Goal: Check status: Check status

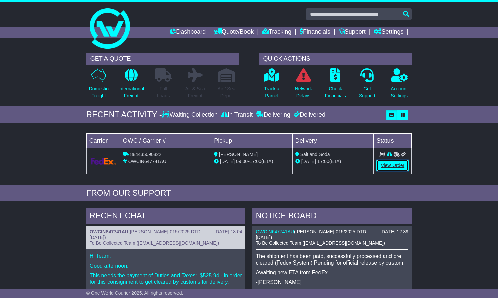
click at [390, 163] on link "View Order" at bounding box center [393, 166] width 32 height 12
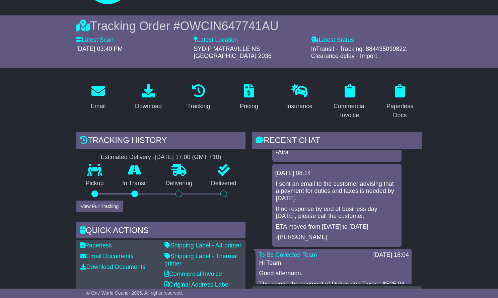
scroll to position [145, 0]
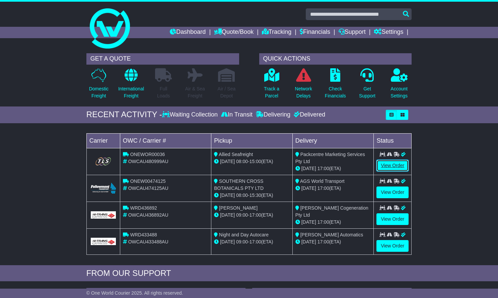
click at [386, 164] on link "View Order" at bounding box center [393, 166] width 32 height 12
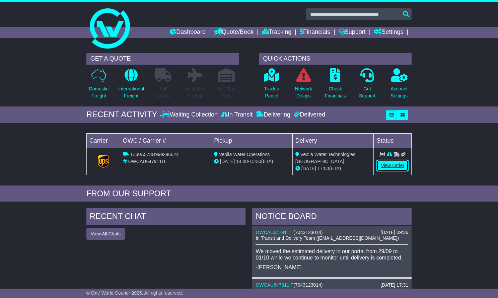
click at [391, 167] on link "View Order" at bounding box center [393, 166] width 32 height 12
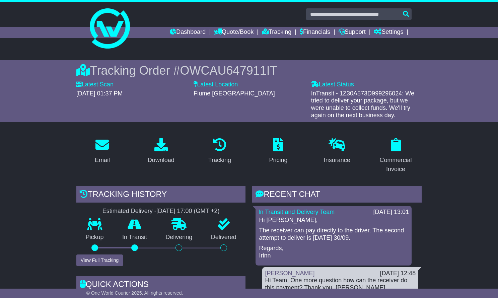
click at [218, 66] on span "OWCAU647911IT" at bounding box center [228, 71] width 97 height 14
copy span "OWCAU647911IT"
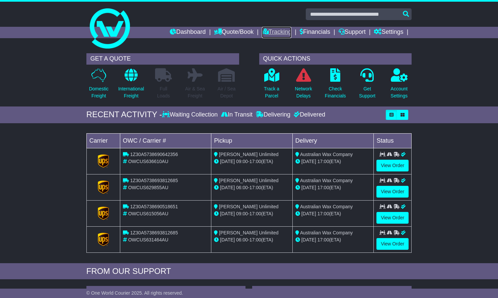
click at [274, 34] on link "Tracking" at bounding box center [276, 32] width 29 height 11
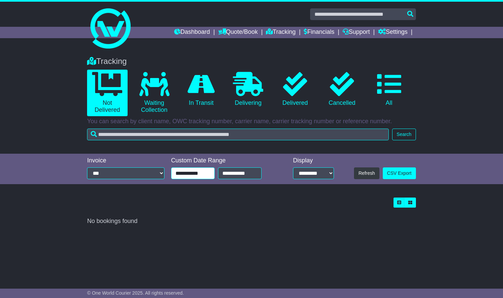
click at [202, 170] on input "**********" at bounding box center [193, 174] width 44 height 12
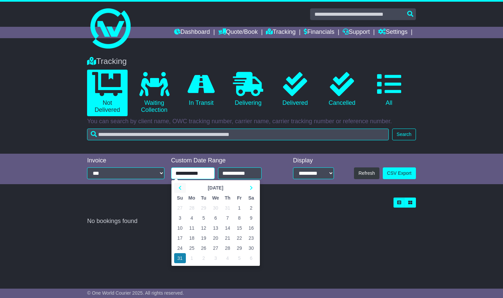
click at [179, 187] on icon at bounding box center [180, 188] width 3 height 5
click at [182, 208] on td "1" at bounding box center [180, 208] width 12 height 10
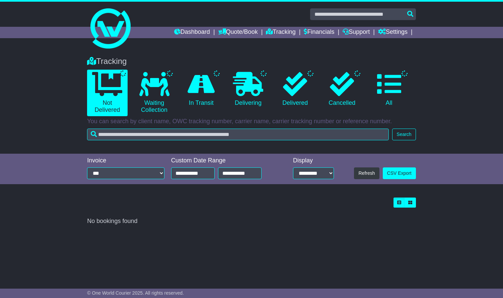
type input "**********"
drag, startPoint x: 481, startPoint y: 105, endPoint x: 453, endPoint y: 100, distance: 28.1
click at [480, 105] on div "Tracking 0 Not Delivered 0 Waiting Collection 0 In Transit 0 Delivering 5" at bounding box center [251, 102] width 503 height 104
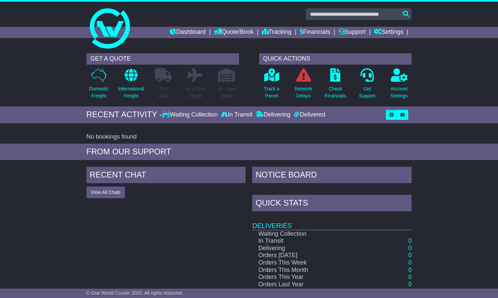
click at [78, 234] on div "RECENT CHAT View All Chats Hide All Chats NOTICE BOARD Quick Stats Deliveries W…" at bounding box center [249, 258] width 498 height 188
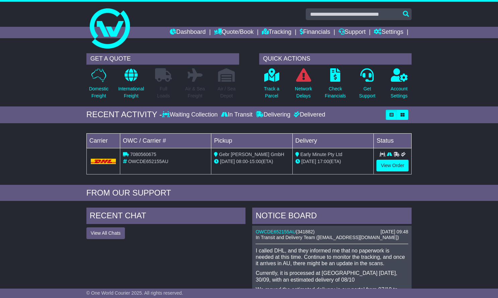
click at [157, 163] on span "OWCDE652155AU" at bounding box center [148, 161] width 40 height 5
copy span "OWCDE652155AU"
click at [391, 160] on link "View Order" at bounding box center [393, 166] width 32 height 12
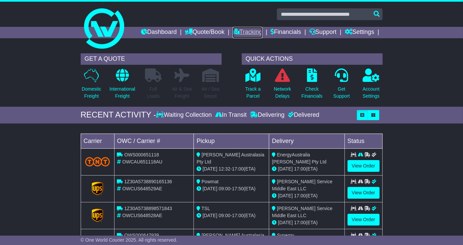
click at [249, 33] on link "Tracking" at bounding box center [247, 32] width 29 height 11
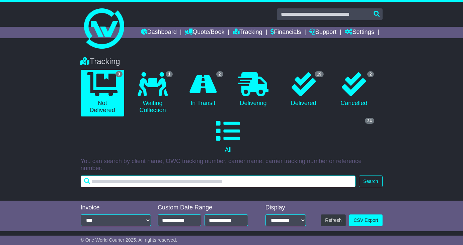
click at [229, 179] on input "text" at bounding box center [218, 181] width 275 height 12
type input "**********"
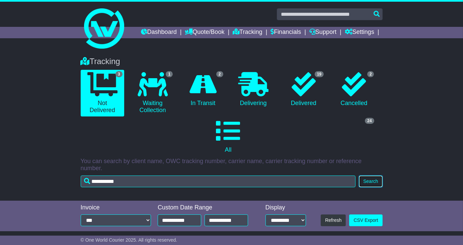
click at [368, 179] on button "Search" at bounding box center [370, 181] width 23 height 12
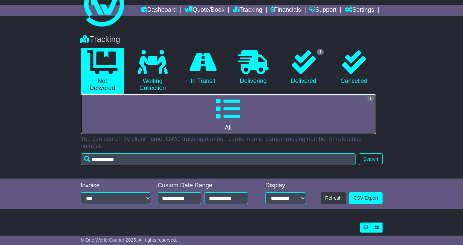
click at [298, 103] on link "1 All" at bounding box center [229, 114] width 296 height 40
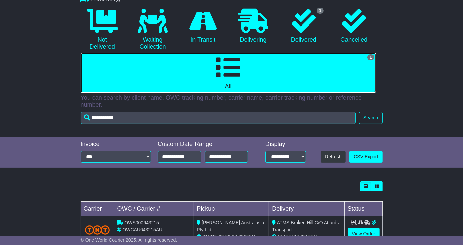
scroll to position [85, 0]
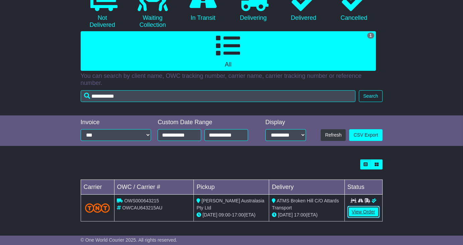
click at [368, 215] on link "View Order" at bounding box center [364, 212] width 32 height 12
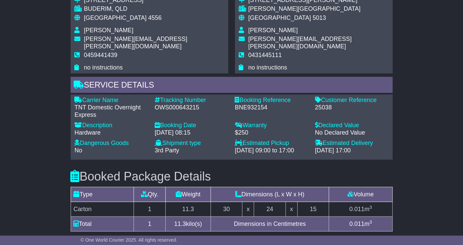
scroll to position [386, 0]
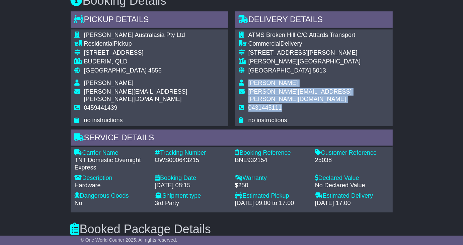
drag, startPoint x: 286, startPoint y: 127, endPoint x: 244, endPoint y: 109, distance: 45.5
click at [244, 109] on tbody "ATMS Broken Hill C/O Attards Transport Commercial Delivery 27 Davis Street WING…" at bounding box center [314, 77] width 150 height 92
copy tbody "Sam Thomson sam.thomson@atmsgroup.com.au 0431445111"
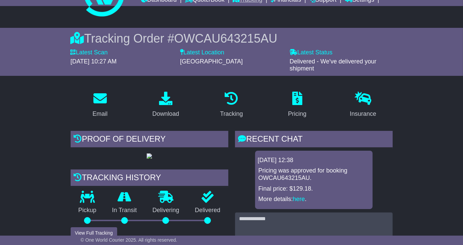
scroll to position [0, 0]
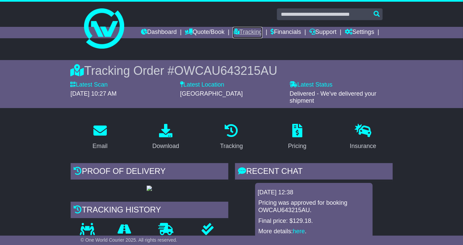
click at [244, 33] on link "Tracking" at bounding box center [247, 32] width 29 height 11
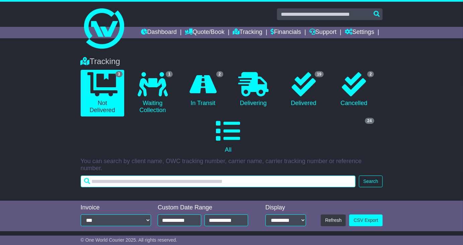
click at [236, 179] on input "text" at bounding box center [218, 181] width 275 height 12
type input "****"
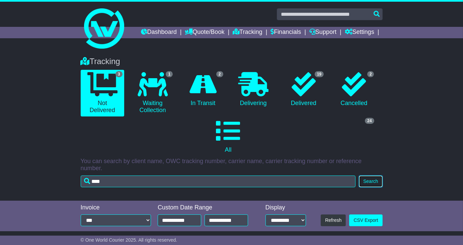
click at [370, 183] on button "Search" at bounding box center [370, 181] width 23 height 12
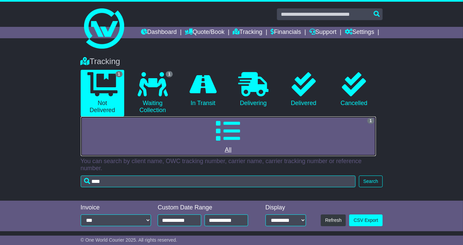
click at [355, 136] on link "1 All" at bounding box center [229, 136] width 296 height 40
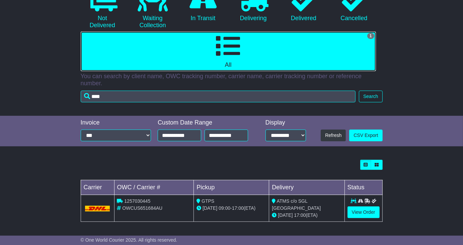
scroll to position [85, 0]
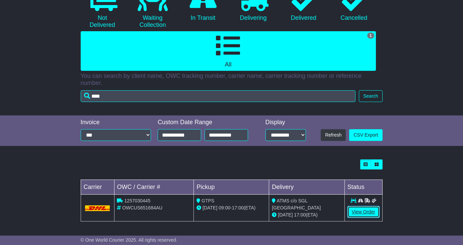
click at [355, 211] on link "View Order" at bounding box center [364, 212] width 32 height 12
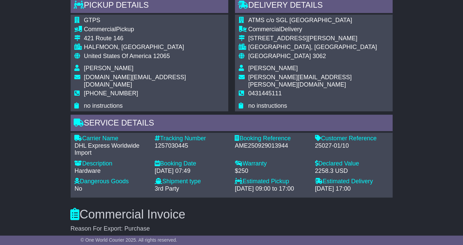
scroll to position [458, 0]
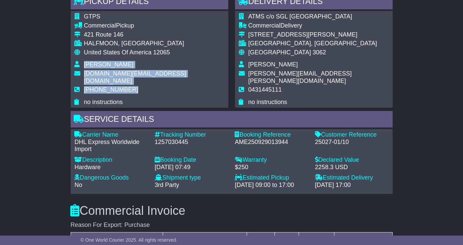
drag, startPoint x: 133, startPoint y: 82, endPoint x: 82, endPoint y: 65, distance: 54.3
click at [82, 65] on tbody "GTPS Commercial Pickup 421 Route 146 HALFMOON, NY United States Of America 1206…" at bounding box center [150, 59] width 150 height 92
copy tbody "Michelle Cash m.cash@gtps-inc.com +1 518 3833588"
